Goal: Task Accomplishment & Management: Complete application form

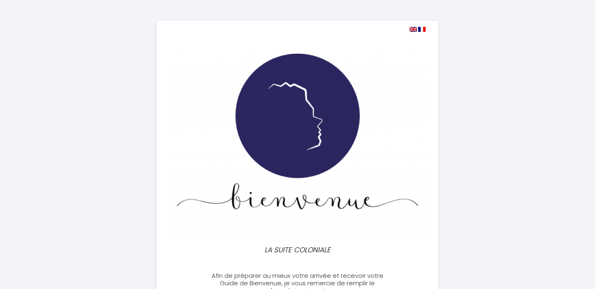
select select
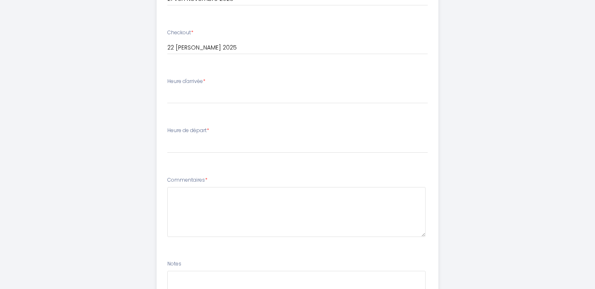
scroll to position [436, 0]
type input "[EMAIL_ADDRESS][DOMAIN_NAME]"
select select "17:00"
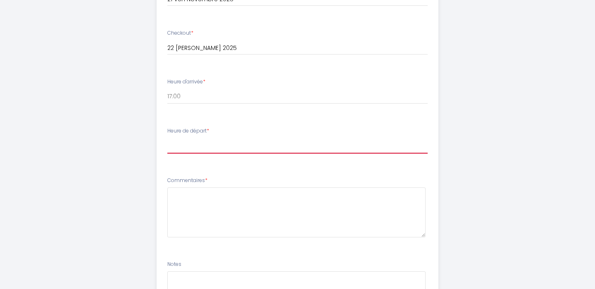
select select "10:30"
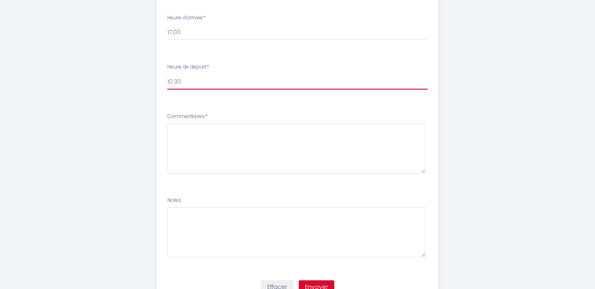
scroll to position [507, 0]
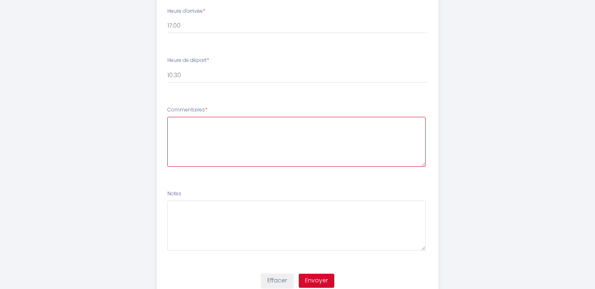
click at [241, 132] on textarea at bounding box center [296, 142] width 259 height 50
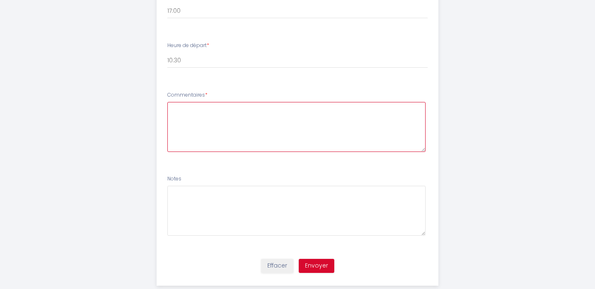
scroll to position [522, 0]
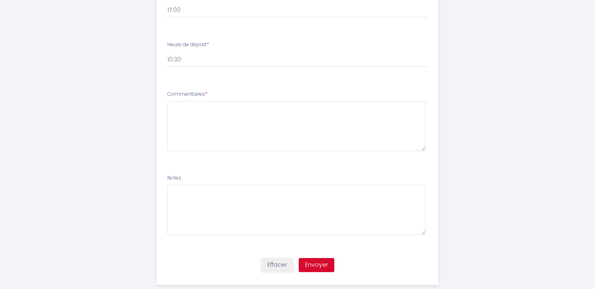
click at [314, 259] on button "Envoyer" at bounding box center [317, 265] width 36 height 14
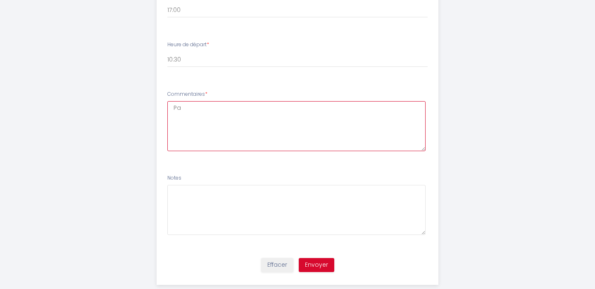
type textarea "P"
type textarea "Sans objet"
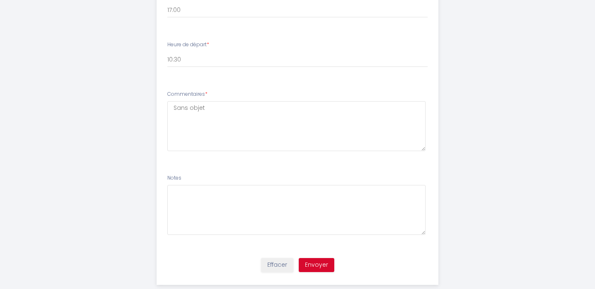
click at [321, 258] on button "Envoyer" at bounding box center [317, 265] width 36 height 14
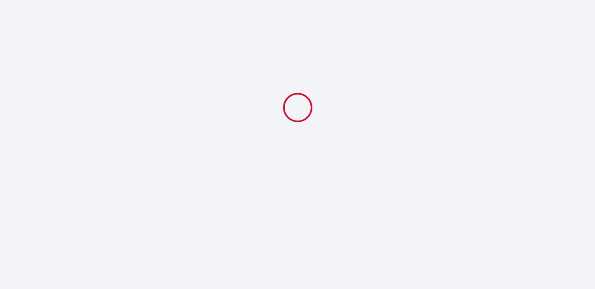
scroll to position [0, 0]
select select "10:30"
